Goal: Information Seeking & Learning: Check status

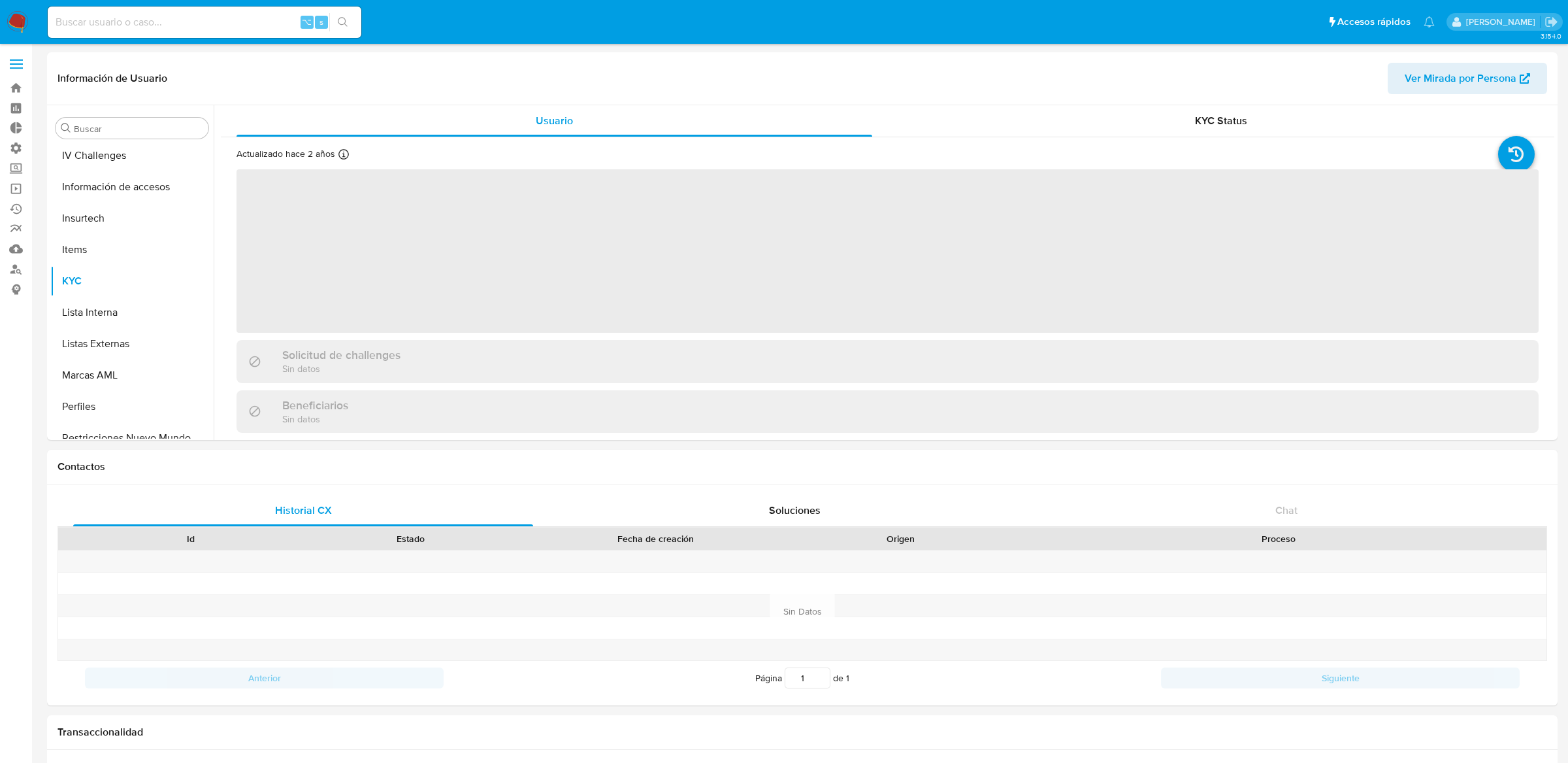
scroll to position [582, 0]
select select "10"
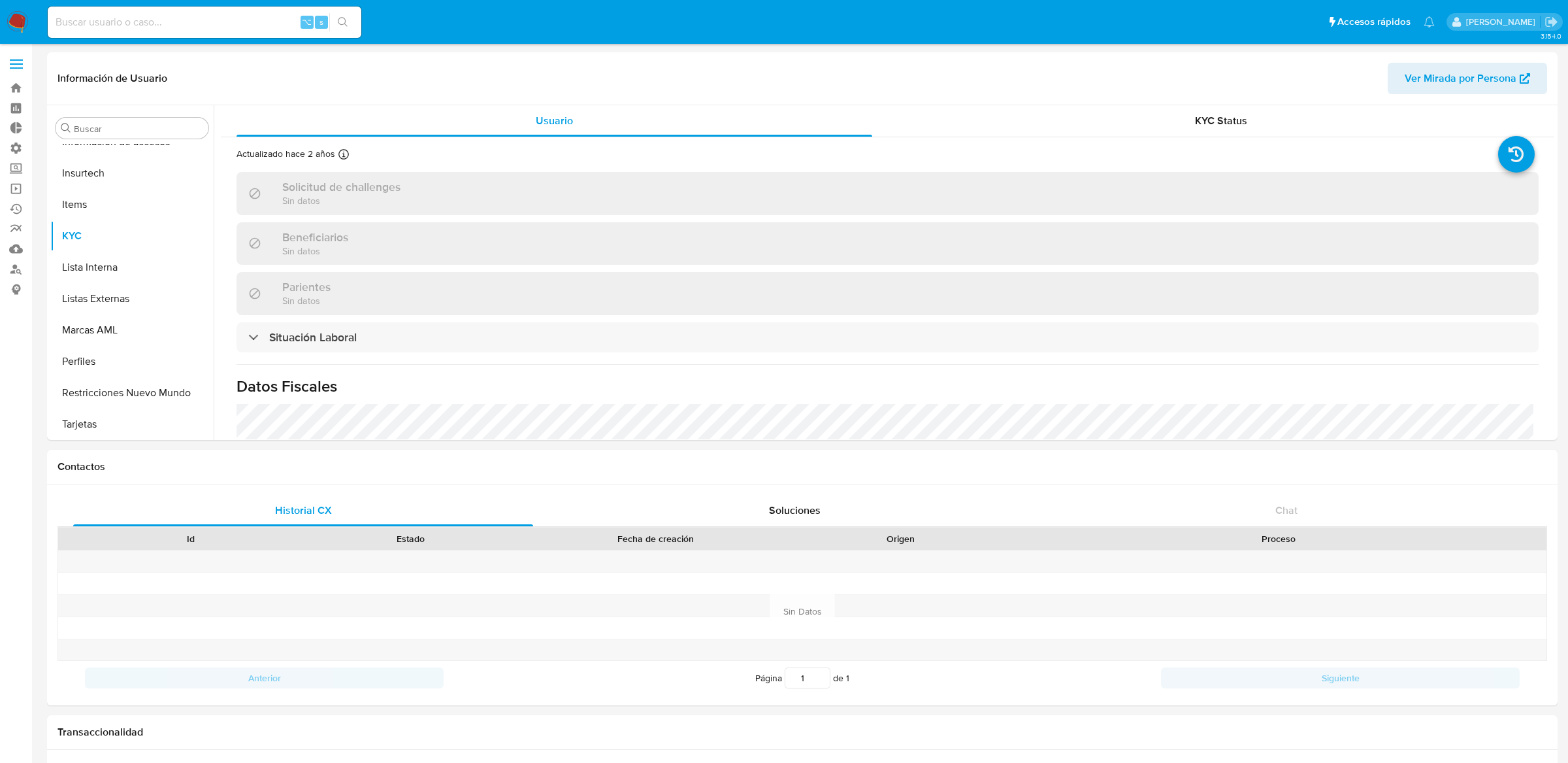
scroll to position [583, 0]
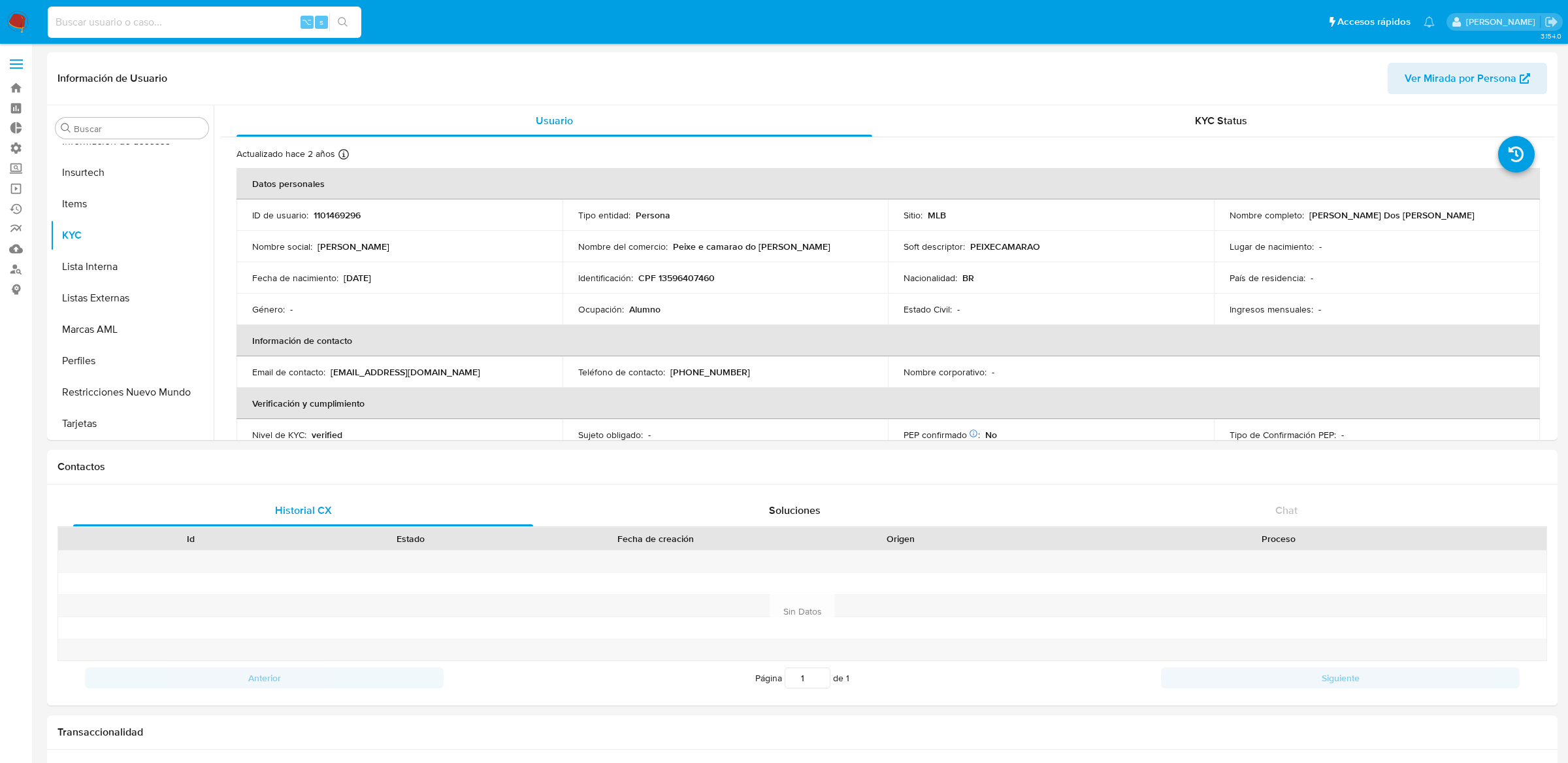
click at [298, 24] on input at bounding box center [204, 21] width 313 height 17
paste input "1966327435"
type input "1966327435"
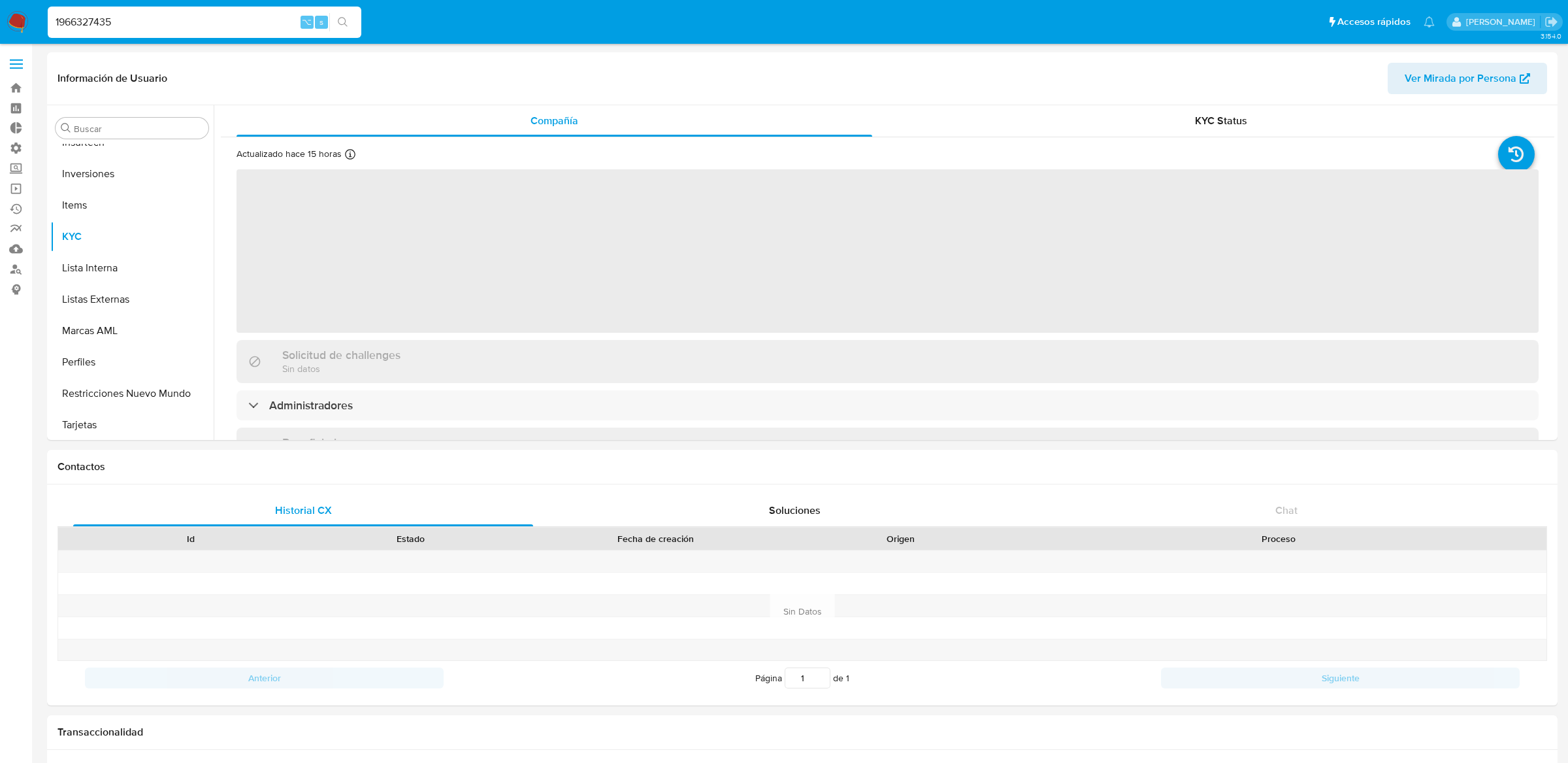
scroll to position [614, 0]
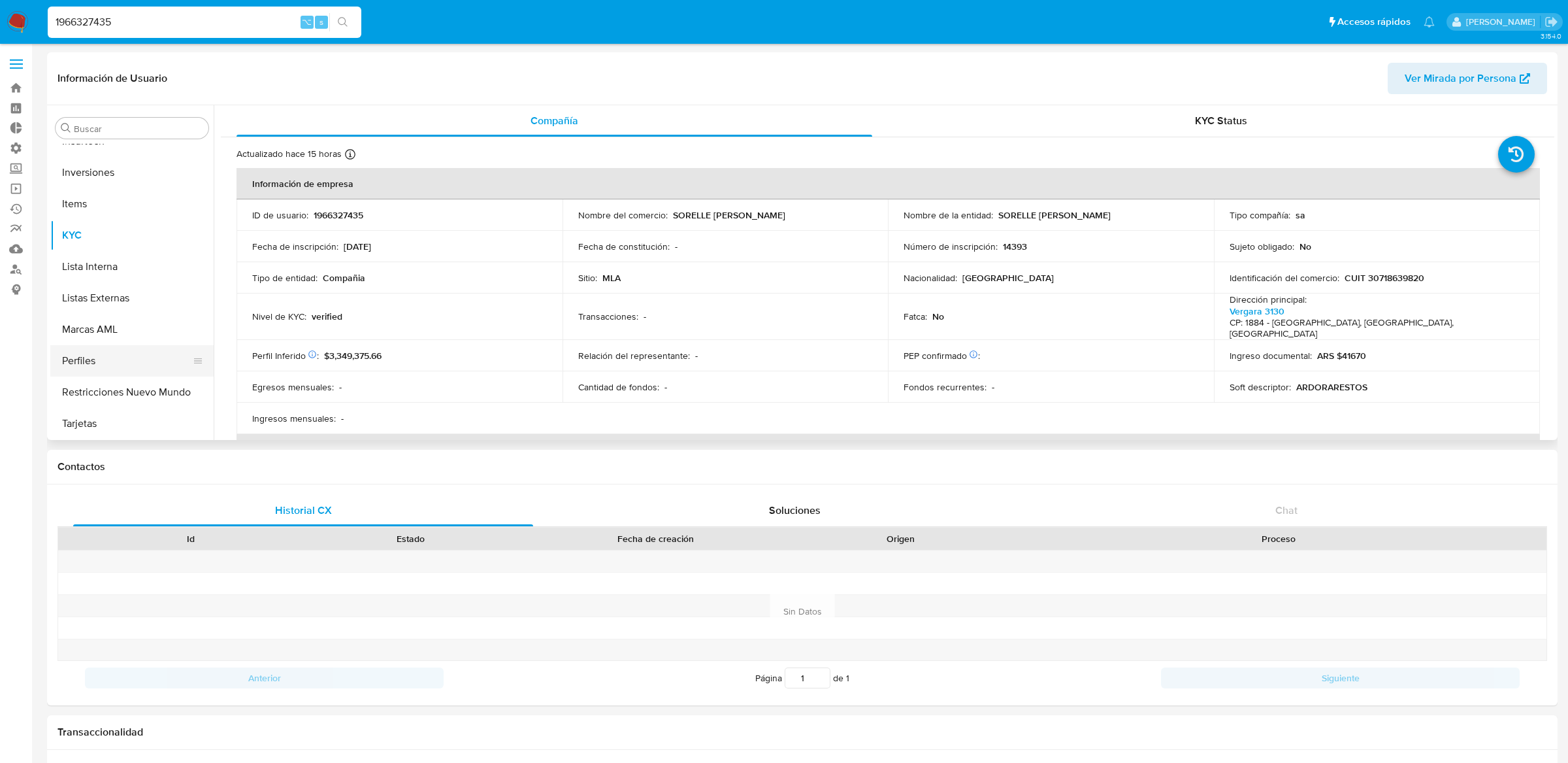
select select "10"
click at [110, 377] on button "Restricciones Nuevo Mundo" at bounding box center [127, 392] width 153 height 31
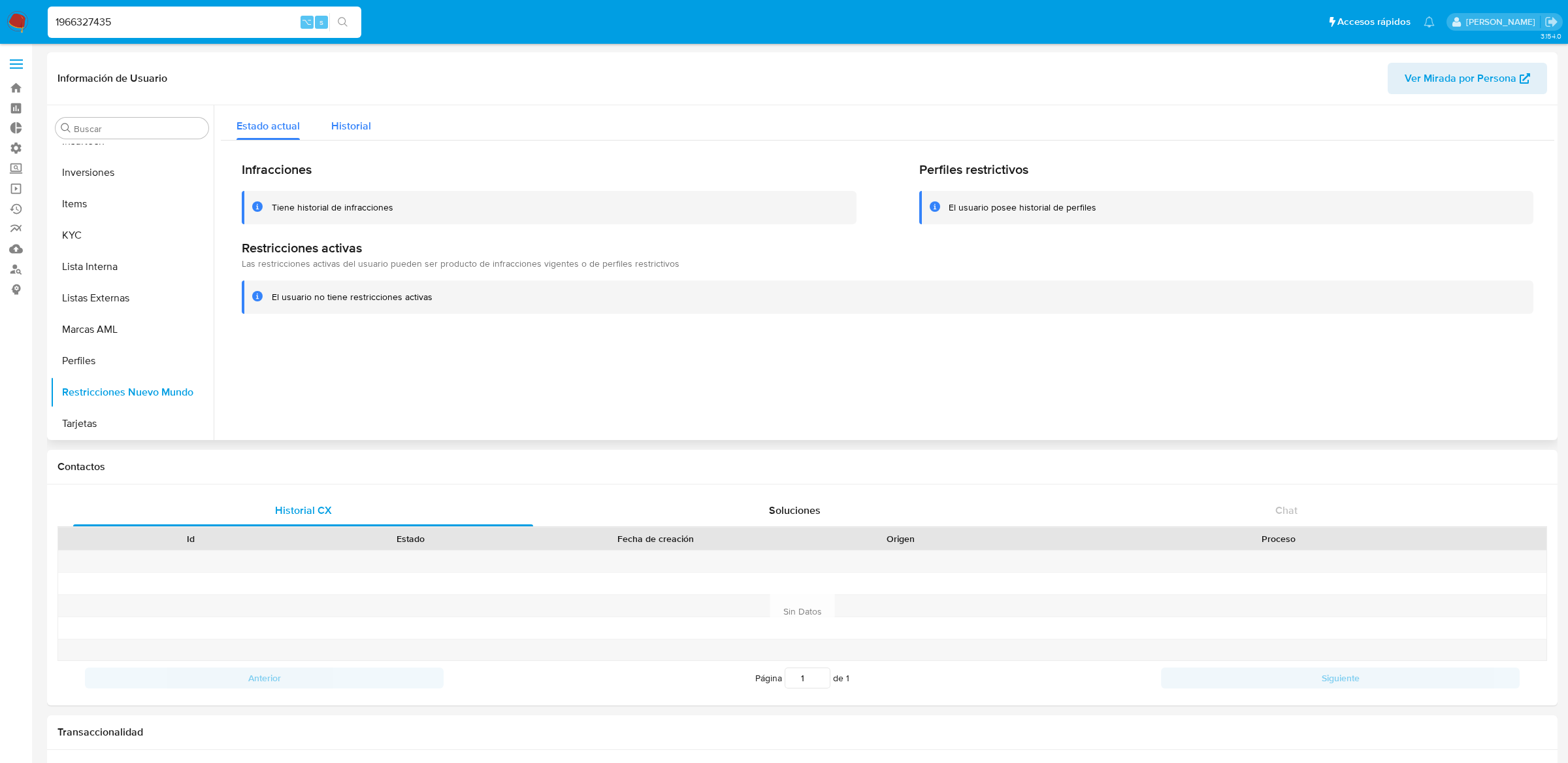
click at [352, 128] on span "Historial" at bounding box center [350, 126] width 40 height 15
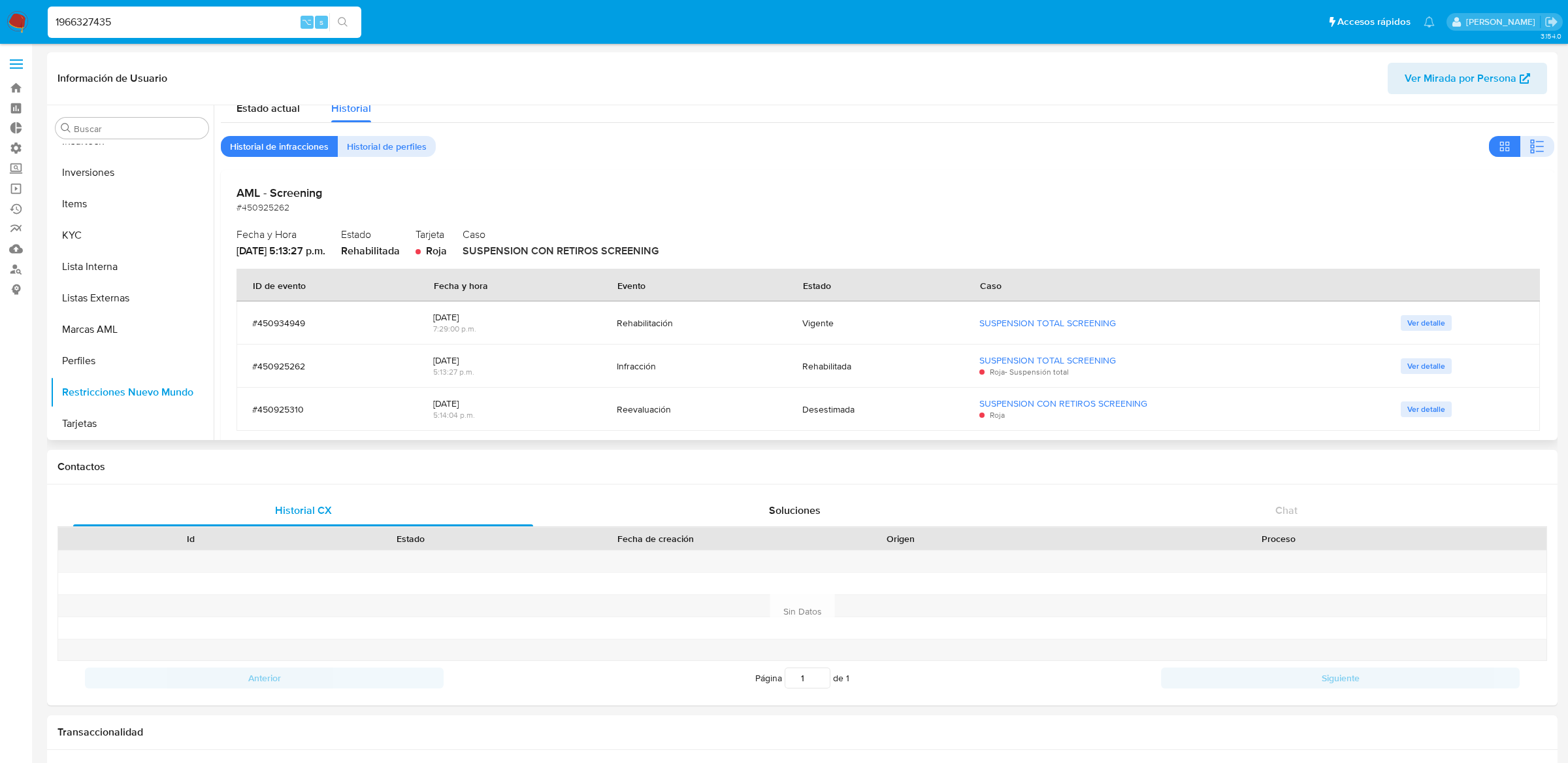
scroll to position [14, 0]
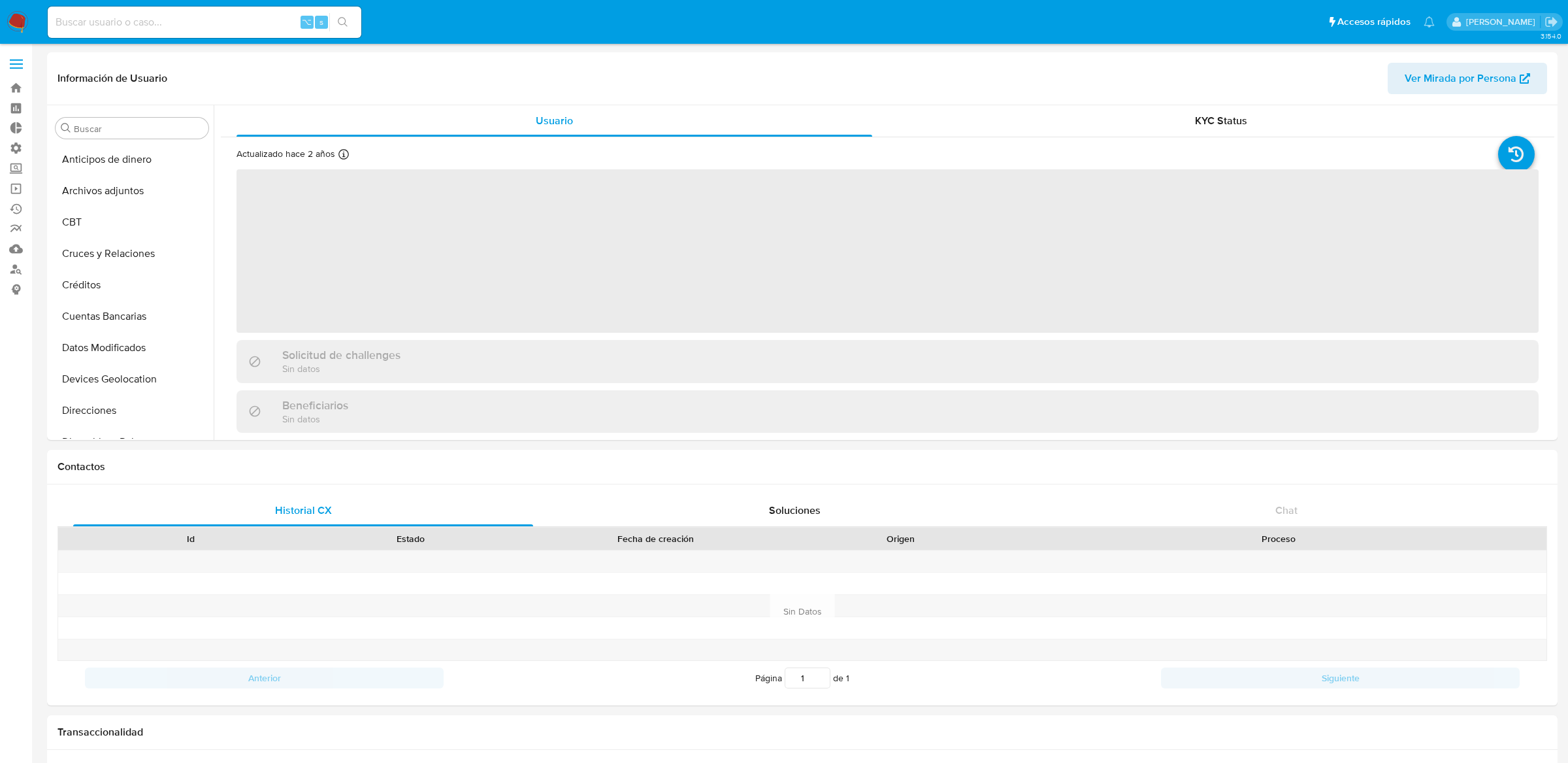
select select "10"
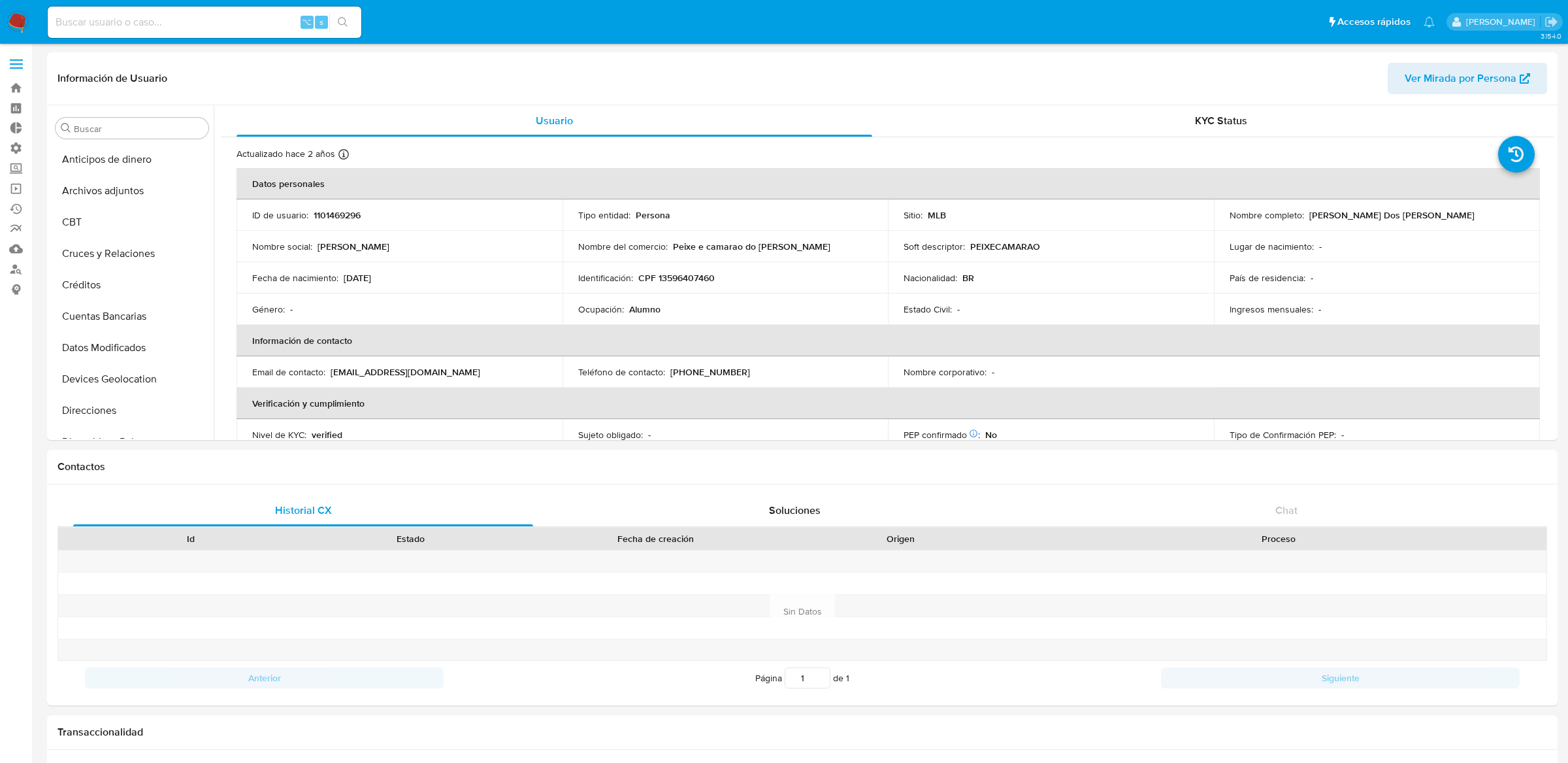
scroll to position [583, 0]
click at [285, 22] on input at bounding box center [204, 21] width 313 height 17
paste input "2228006752"
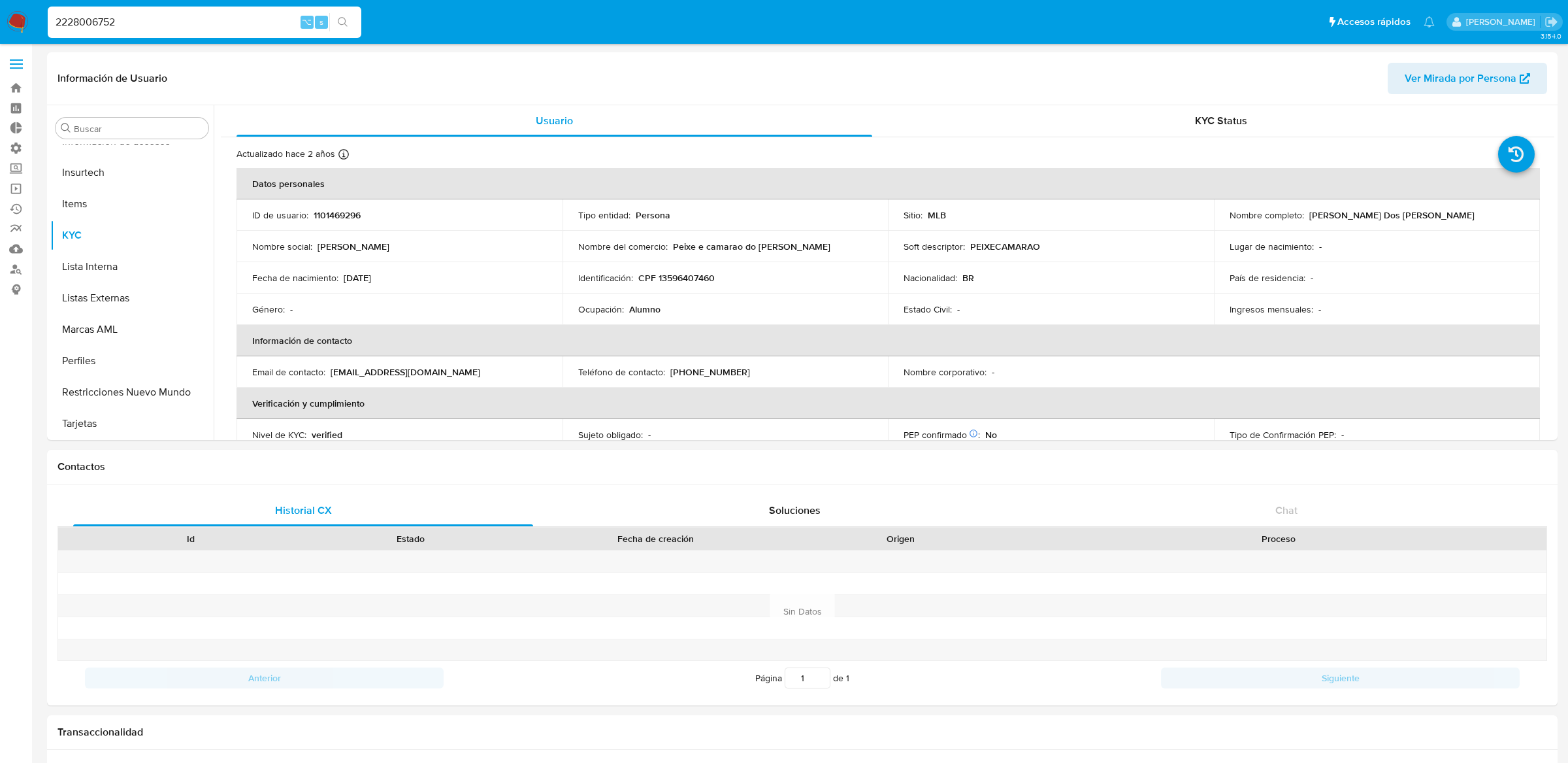
type input "2228006752"
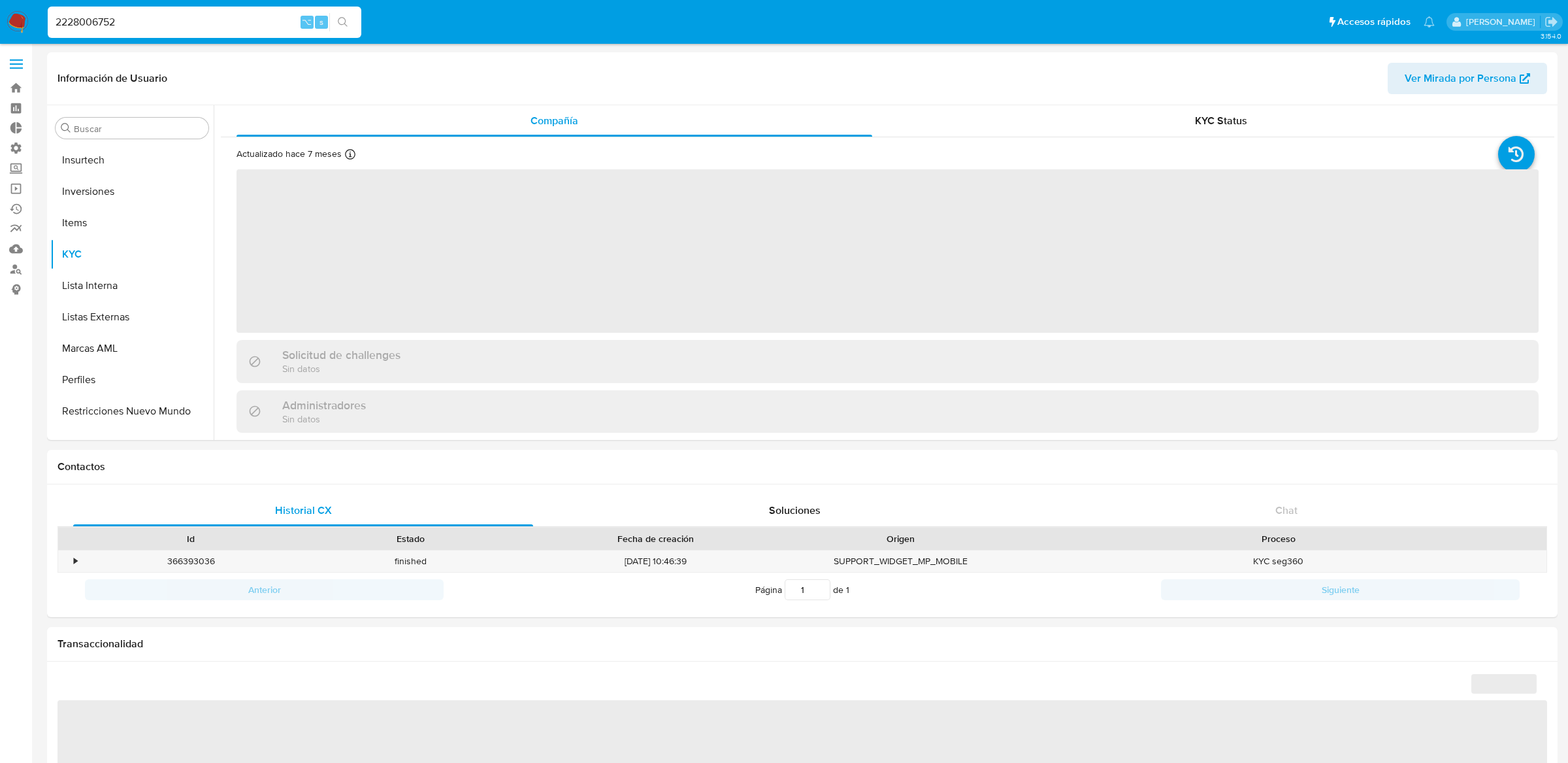
scroll to position [614, 0]
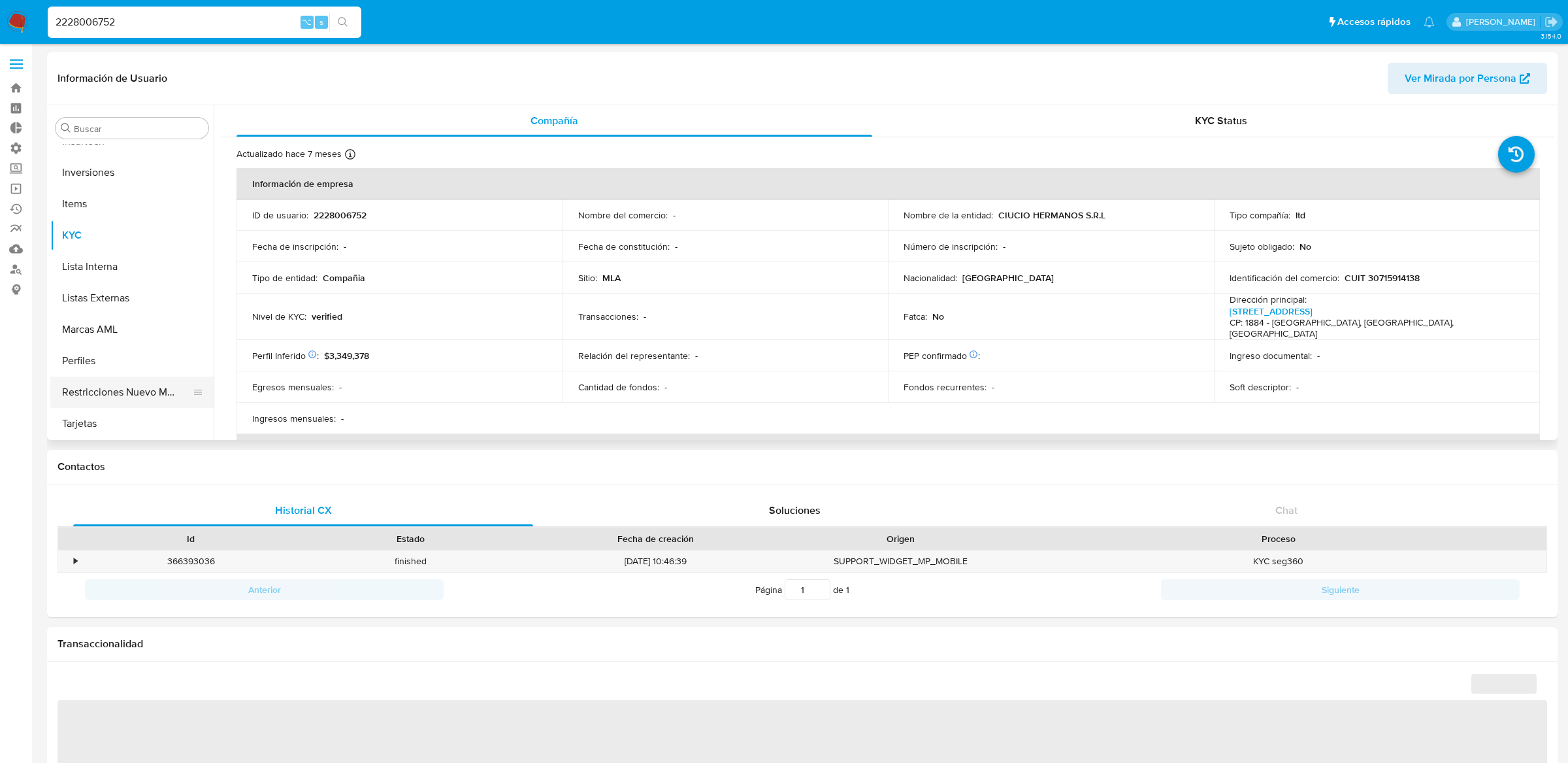
click at [162, 379] on button "Restricciones Nuevo Mundo" at bounding box center [127, 392] width 153 height 31
select select "10"
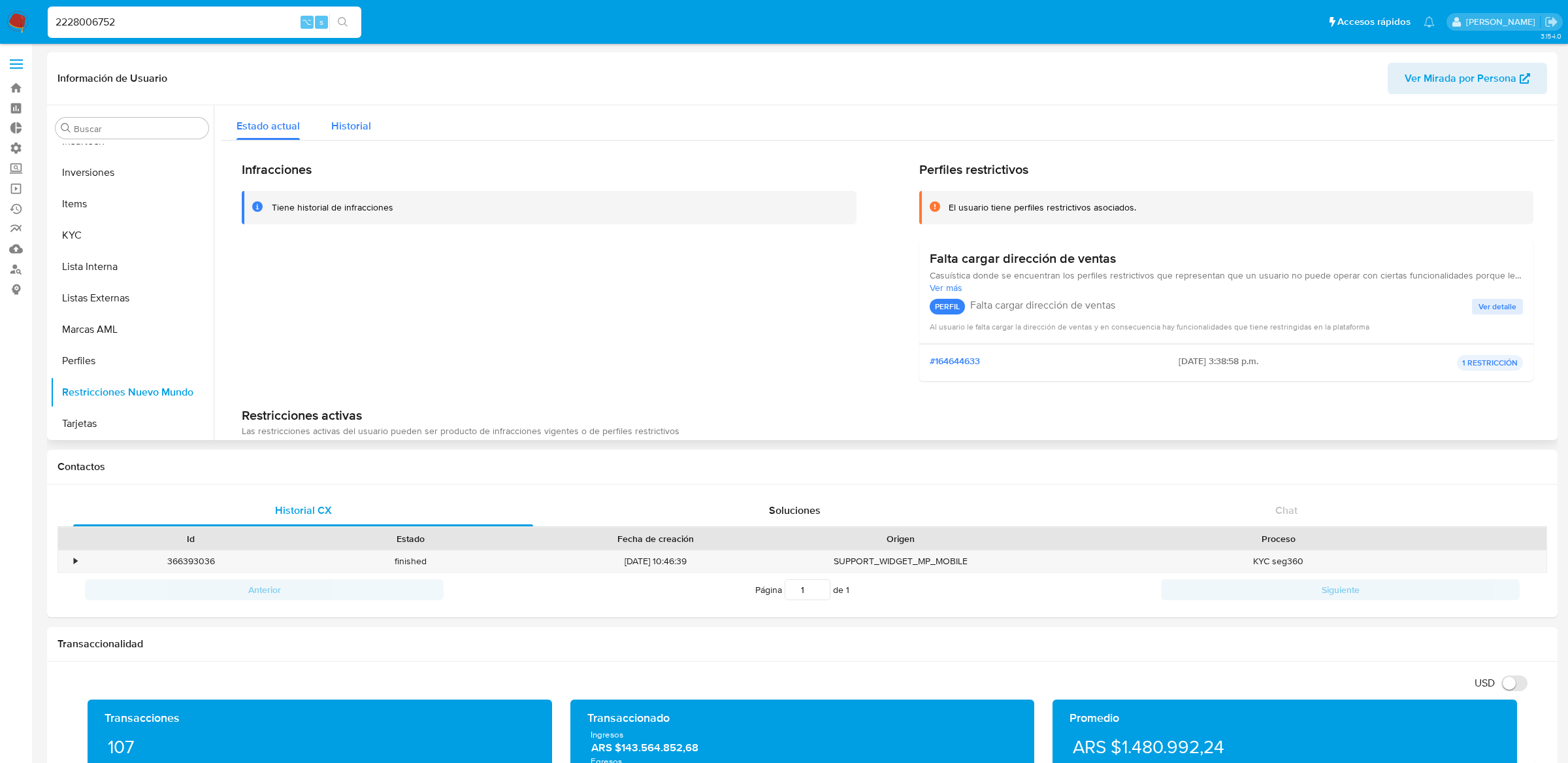
click at [361, 112] on div "Historial" at bounding box center [350, 123] width 40 height 35
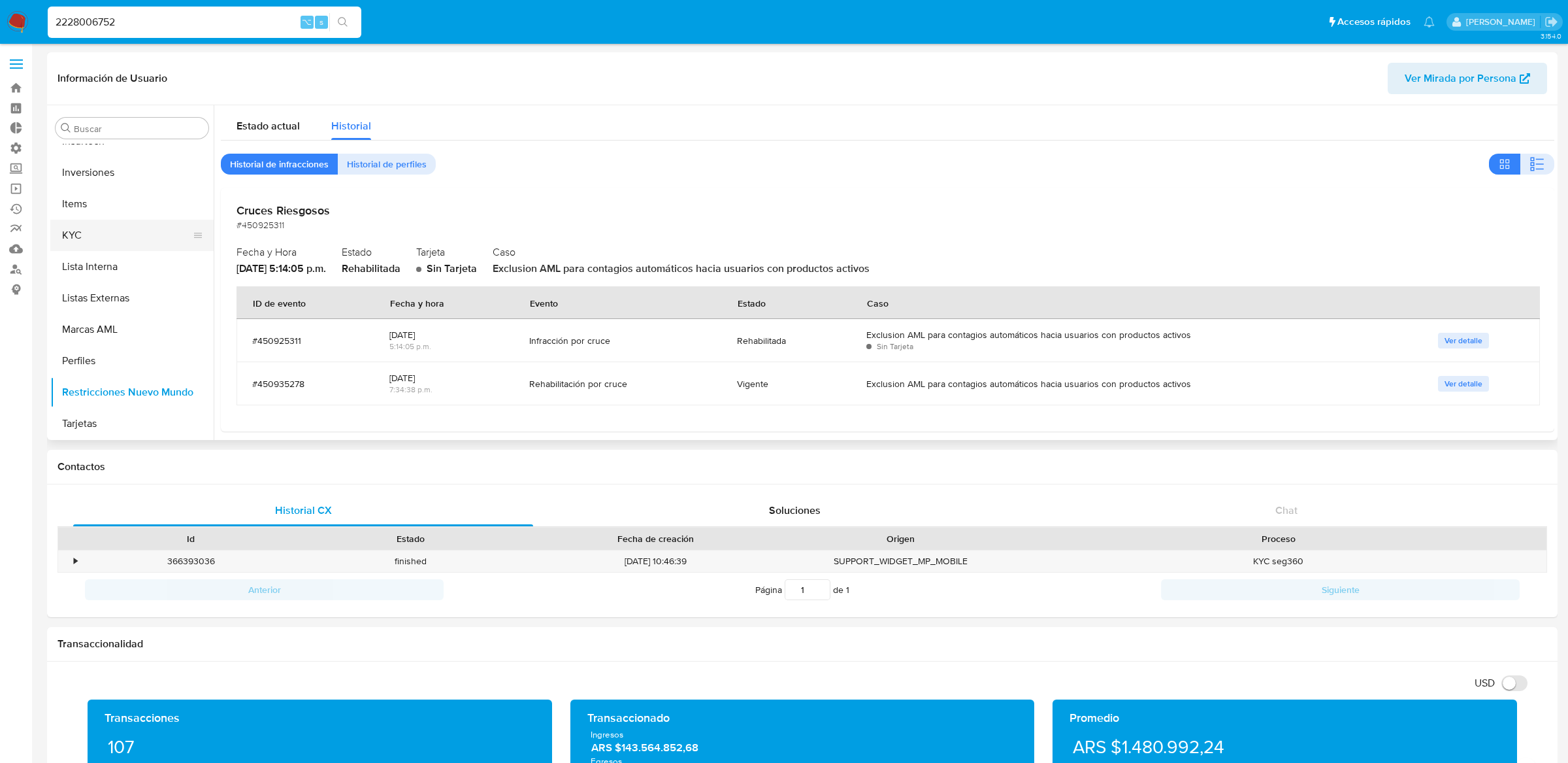
click at [142, 228] on button "KYC" at bounding box center [127, 236] width 153 height 31
